Goal: Understand process/instructions: Learn how to perform a task or action

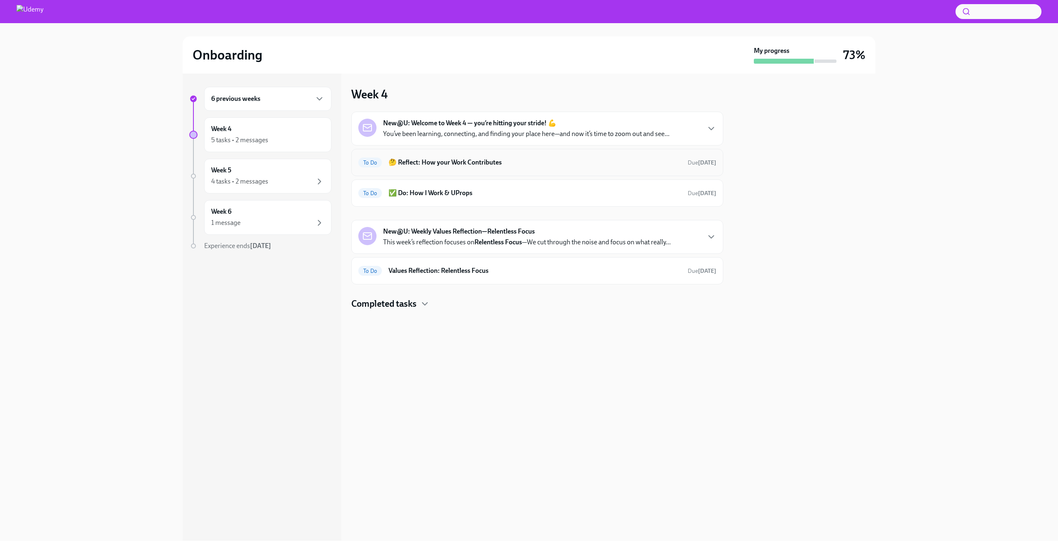
click at [639, 166] on h6 "🤔 Reflect: How your Work Contributes" at bounding box center [534, 162] width 292 height 9
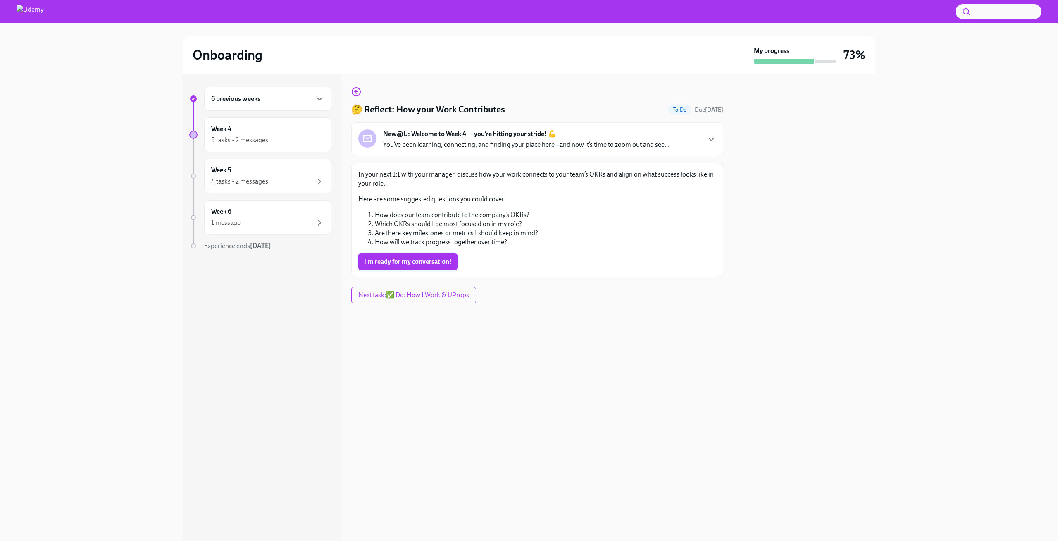
click at [428, 261] on span "I'm ready for my conversation!" at bounding box center [408, 261] width 88 height 8
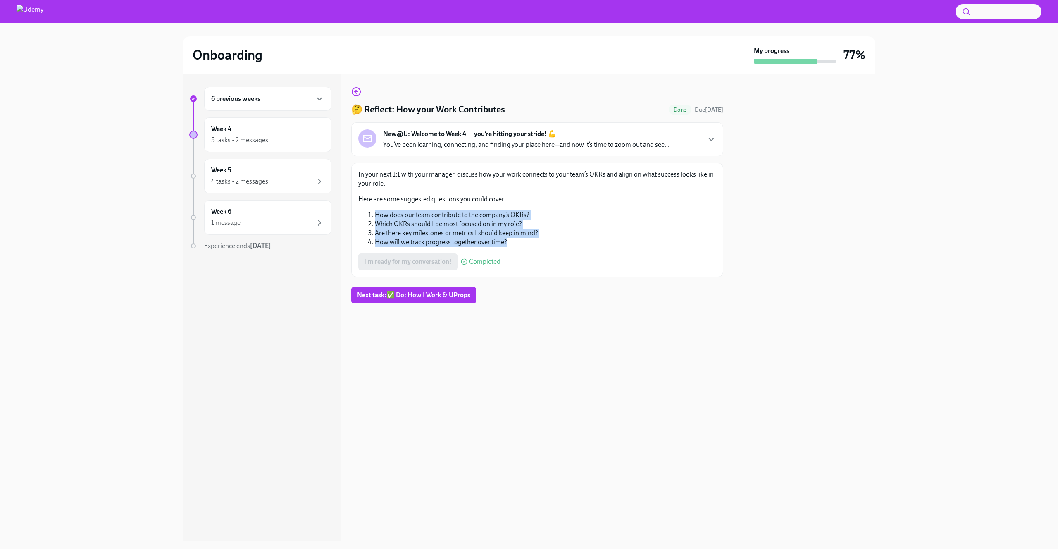
drag, startPoint x: 512, startPoint y: 242, endPoint x: 379, endPoint y: 210, distance: 136.7
click at [379, 210] on ol "How does our team contribute to the company’s OKRs? Which OKRs should I be most…" at bounding box center [537, 228] width 358 height 36
click at [437, 296] on span "Next task : ✅ Do: How I Work & UProps" at bounding box center [413, 295] width 113 height 8
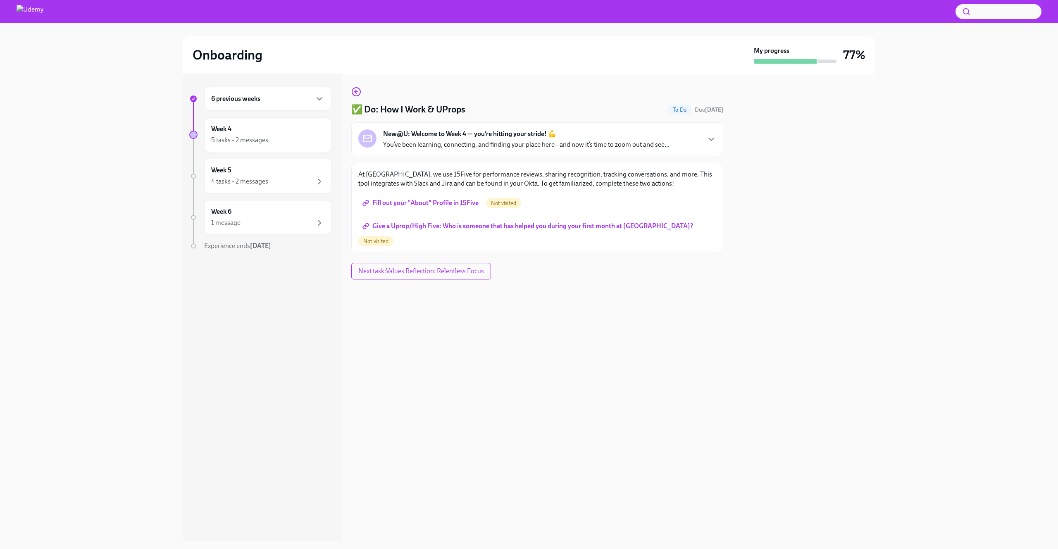
click at [456, 201] on span "Fill out your "About" Profile in 15Five" at bounding box center [421, 203] width 114 height 8
click at [536, 226] on span "Give a Uprop/High Five: Who is someone that has helped you during your first mo…" at bounding box center [528, 226] width 329 height 8
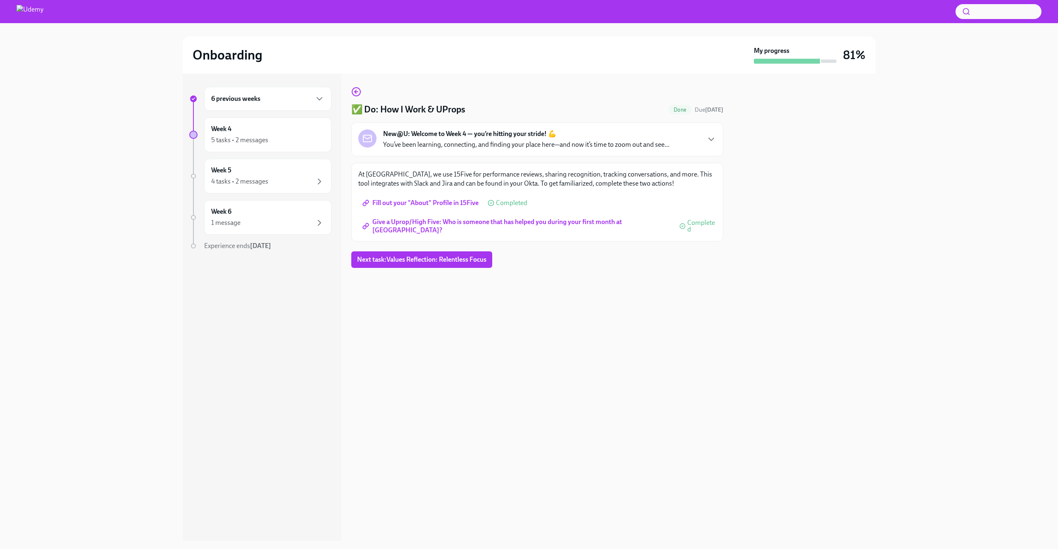
click at [633, 228] on span "Give a Uprop/High Five: Who is someone that has helped you during your first mo…" at bounding box center [517, 226] width 306 height 8
click at [433, 258] on span "Next task : Values Reflection: Relentless Focus" at bounding box center [421, 259] width 129 height 8
